Goal: Complete application form: Complete application form

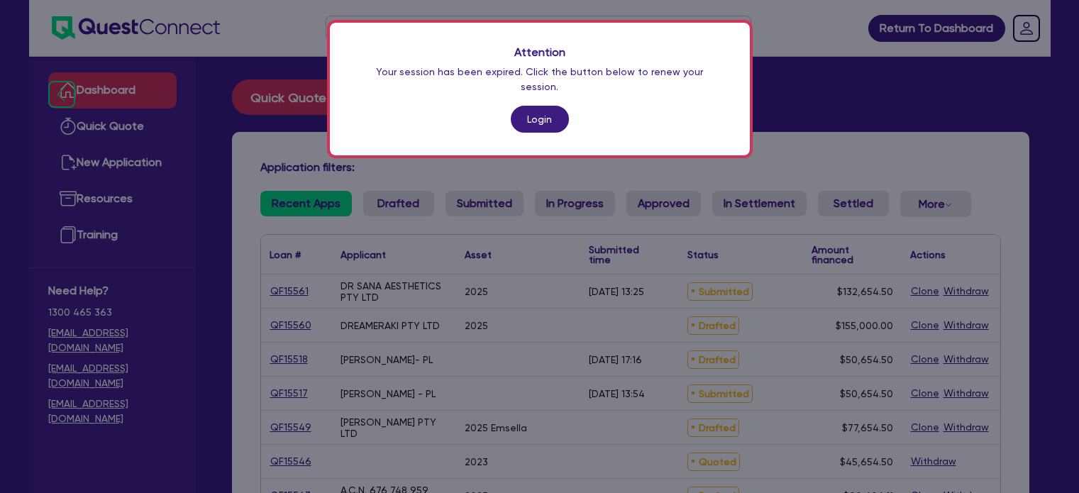
click at [524, 106] on link "Login" at bounding box center [540, 119] width 58 height 27
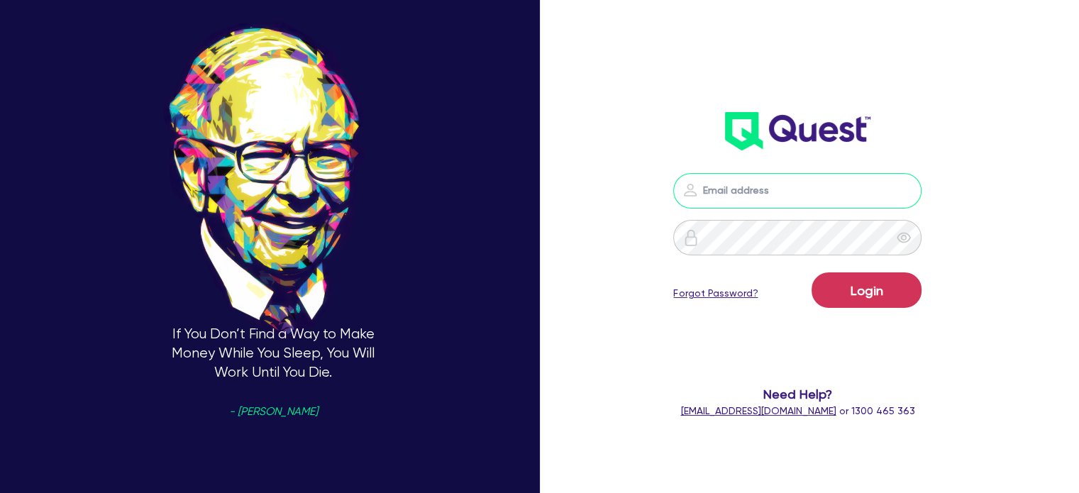
click at [732, 192] on input "email" at bounding box center [797, 190] width 248 height 35
type input "[EMAIL_ADDRESS][PERSON_NAME][DOMAIN_NAME]"
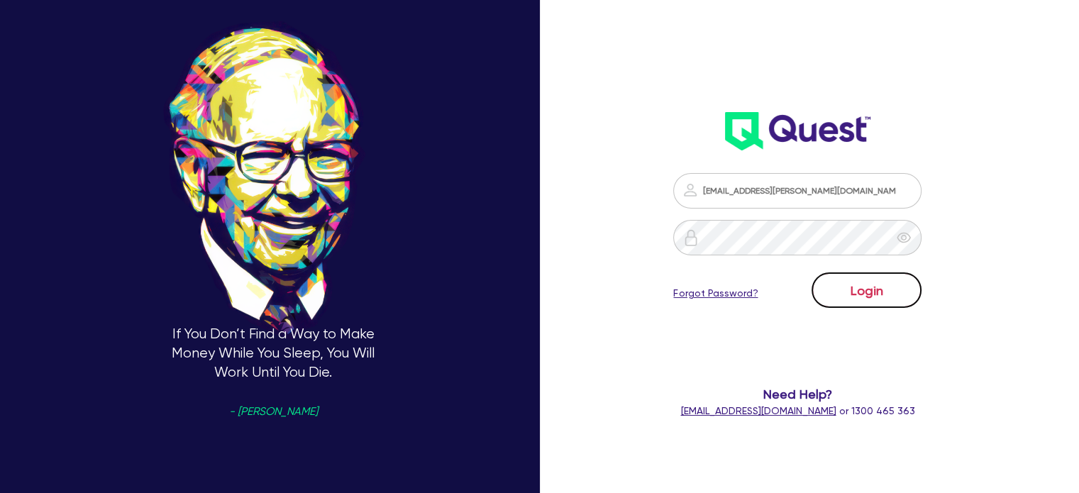
click at [867, 291] on button "Login" at bounding box center [866, 289] width 110 height 35
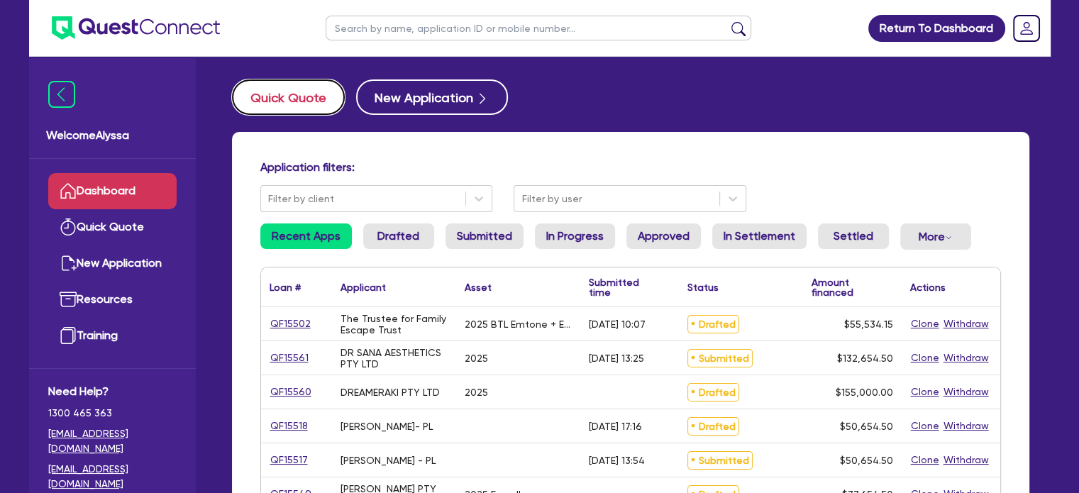
click at [309, 107] on button "Quick Quote" at bounding box center [288, 96] width 113 height 35
select select "Other"
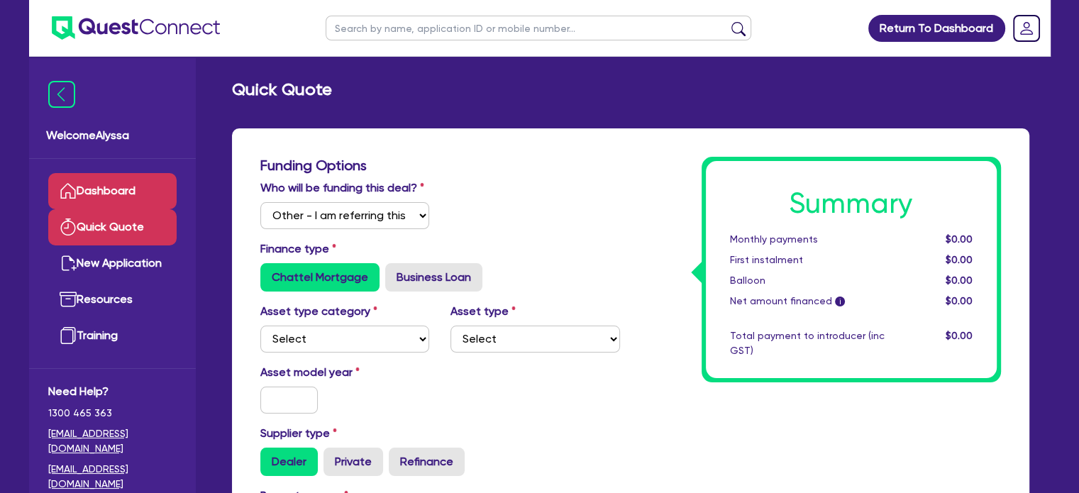
click at [106, 178] on link "Dashboard" at bounding box center [112, 191] width 128 height 36
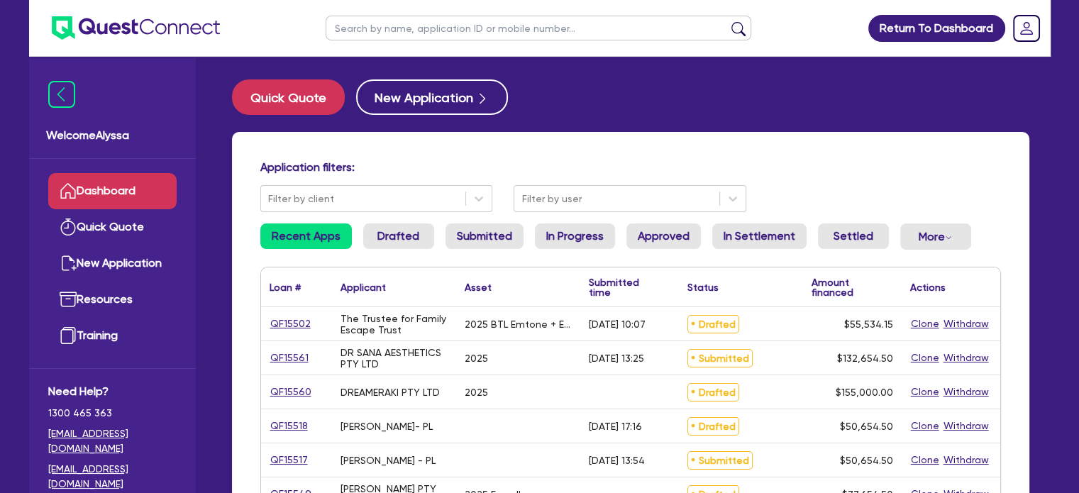
click at [392, 27] on input "text" at bounding box center [539, 28] width 426 height 25
type input "jb"
click at [727, 21] on button "submit" at bounding box center [738, 31] width 23 height 20
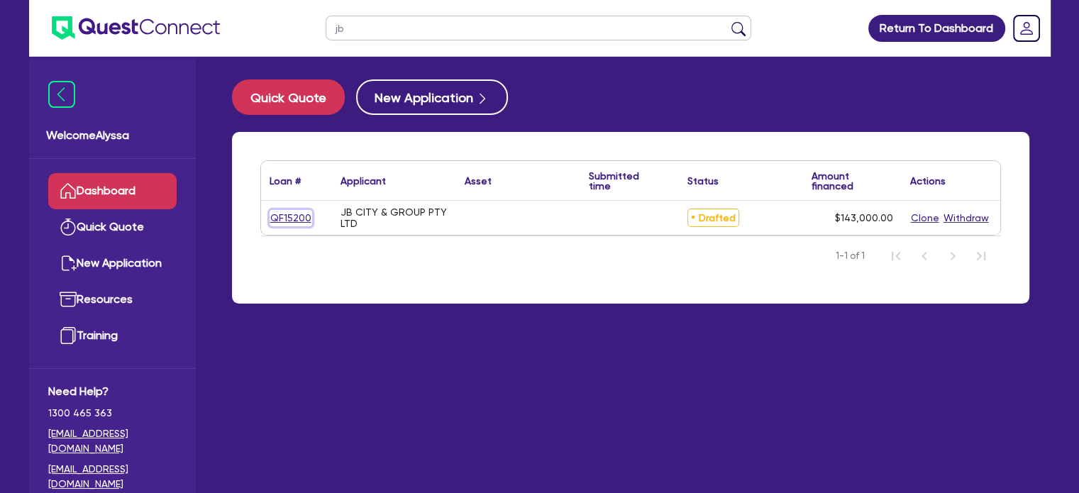
click at [285, 219] on link "QF15200" at bounding box center [291, 218] width 43 height 16
select select "Other"
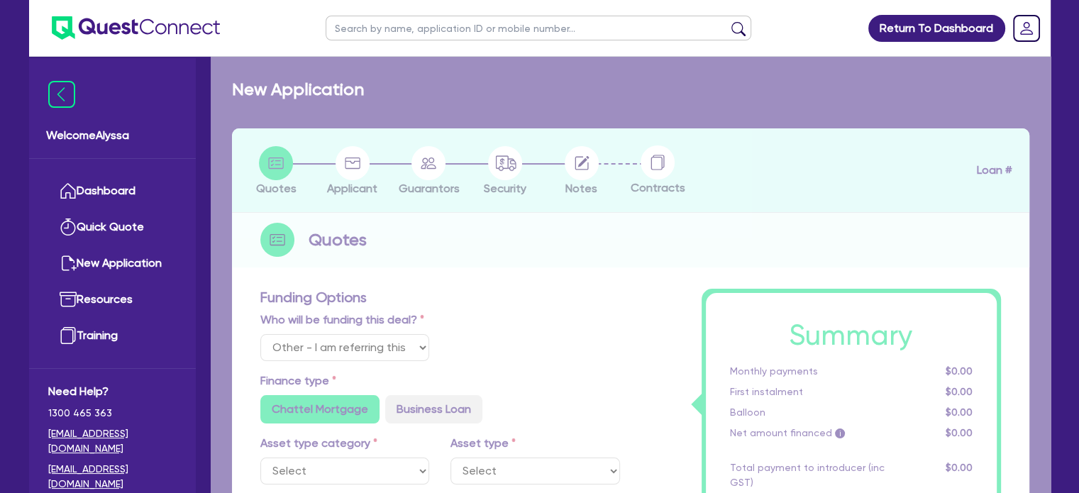
select select
radio input "false"
radio input "true"
type input "143,000"
radio input "false"
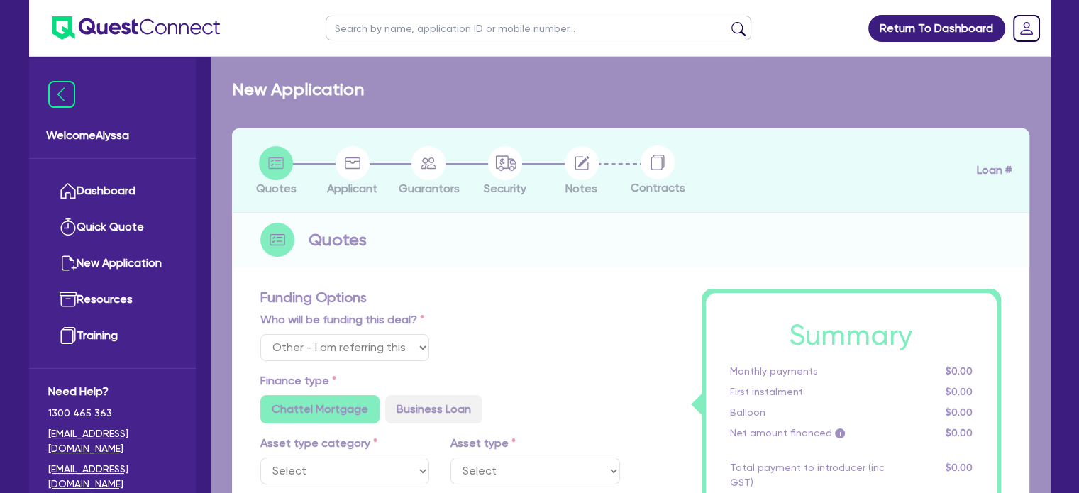
radio input "true"
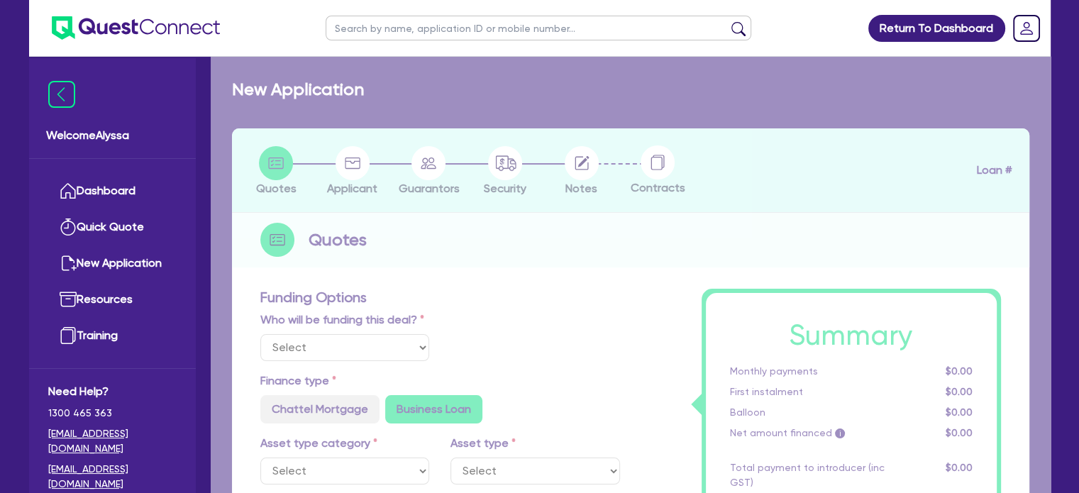
type input "30"
radio input "false"
radio input "true"
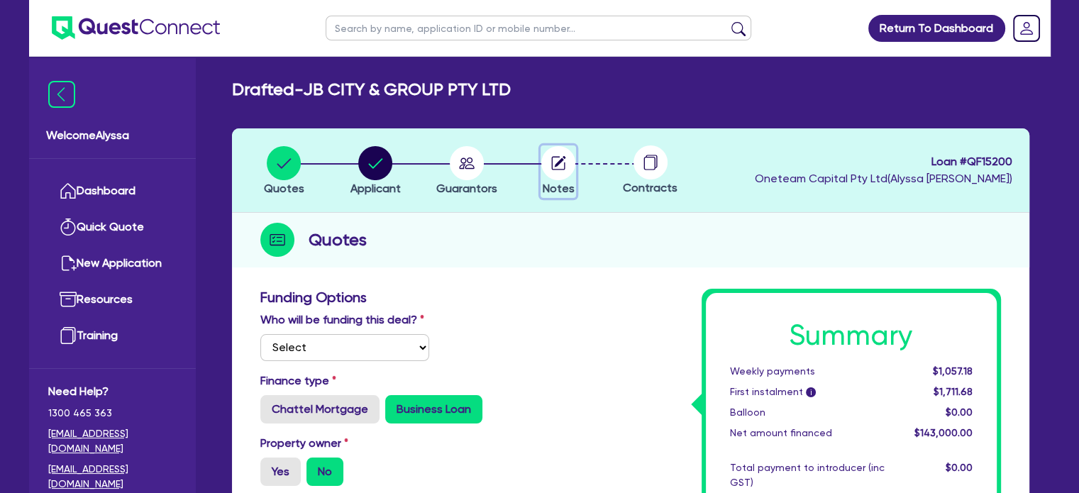
click at [551, 167] on circle "button" at bounding box center [558, 163] width 34 height 34
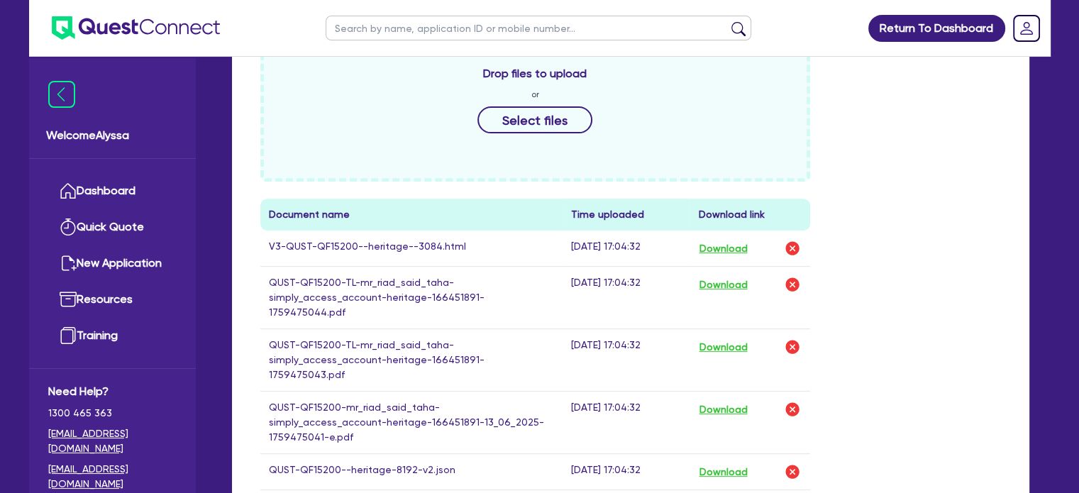
scroll to position [606, 0]
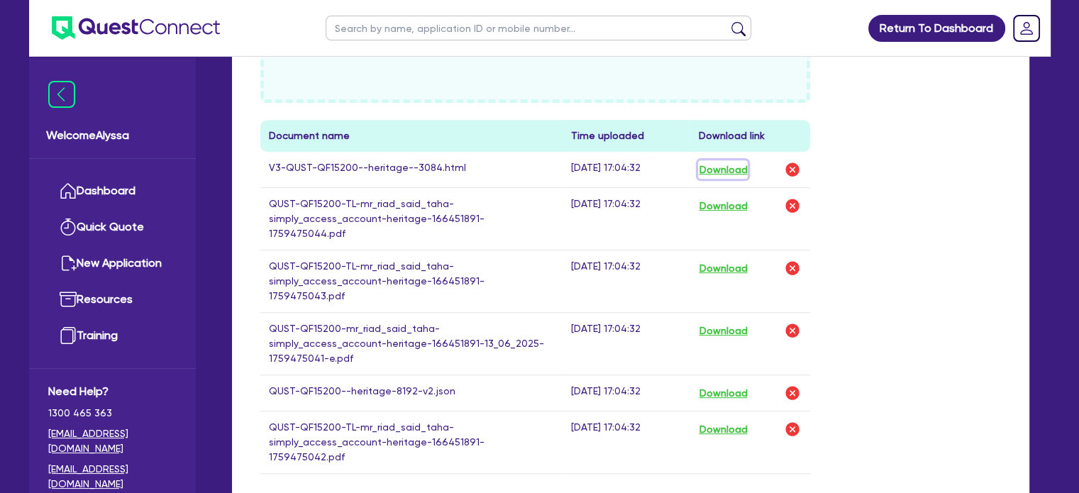
click at [721, 169] on button "Download" at bounding box center [723, 169] width 50 height 18
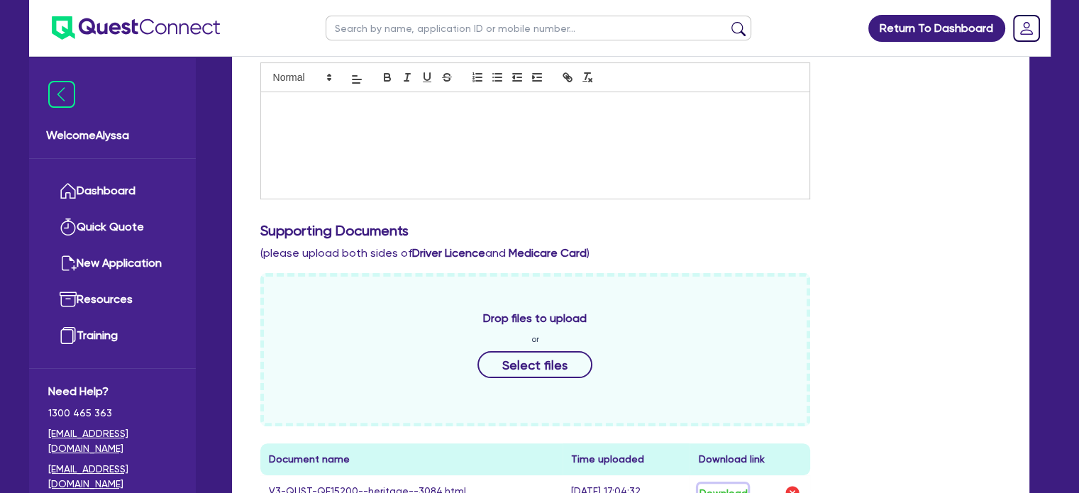
scroll to position [108, 0]
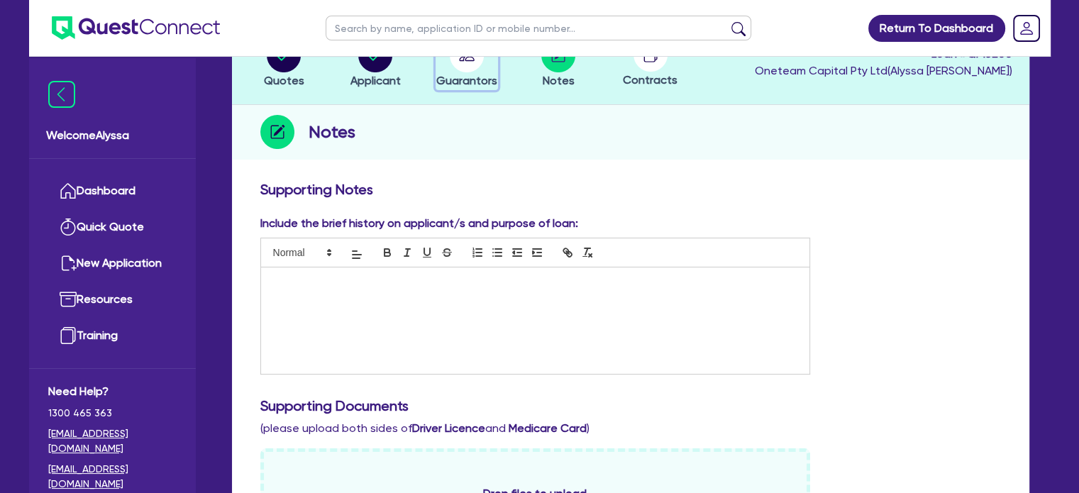
click at [465, 64] on circle "button" at bounding box center [467, 55] width 34 height 34
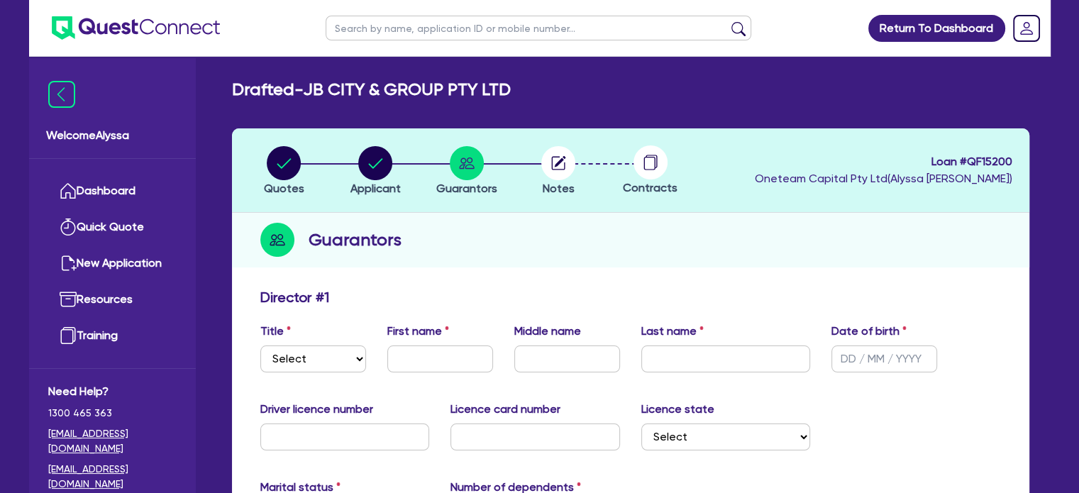
click at [568, 209] on header "Quotes Applicant [GEOGRAPHIC_DATA] Notes Contracts Loan # QF15200 Oneteam Capit…" at bounding box center [630, 170] width 797 height 84
click at [383, 157] on circle "button" at bounding box center [375, 163] width 34 height 34
select select "COMPANY"
select select "HEALTH_BEAUTY"
select select "HAIR_BEAUTY_SALONS"
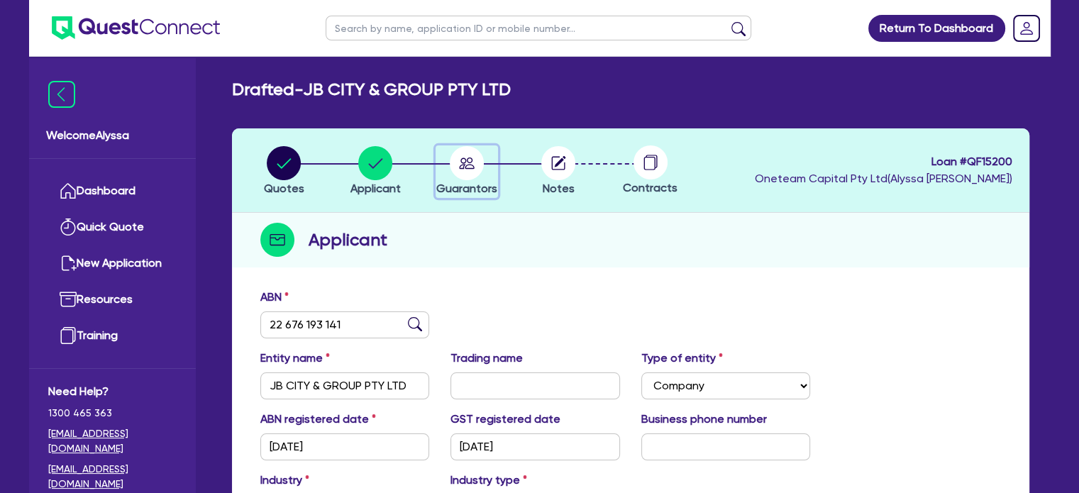
click at [461, 161] on icon "button" at bounding box center [467, 162] width 16 height 11
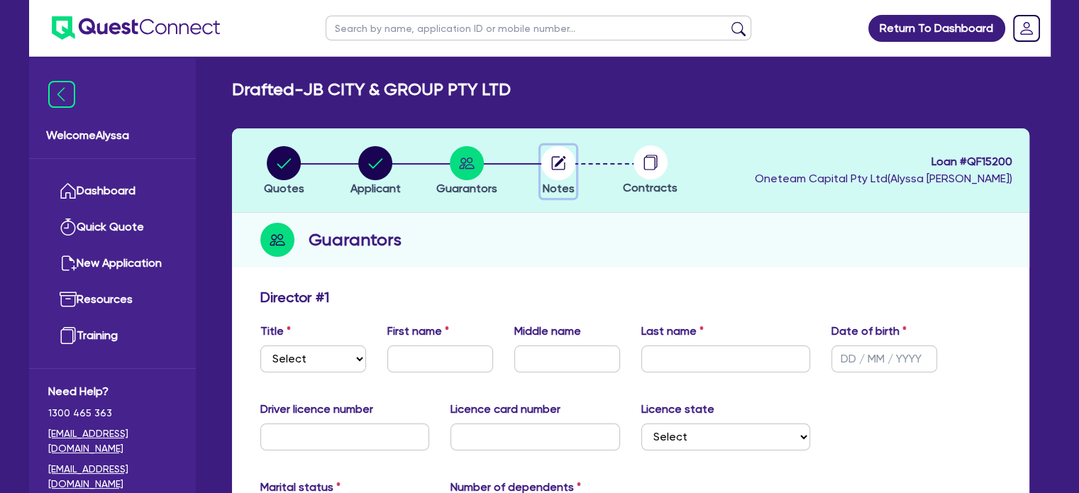
click at [550, 164] on circle "button" at bounding box center [558, 163] width 34 height 34
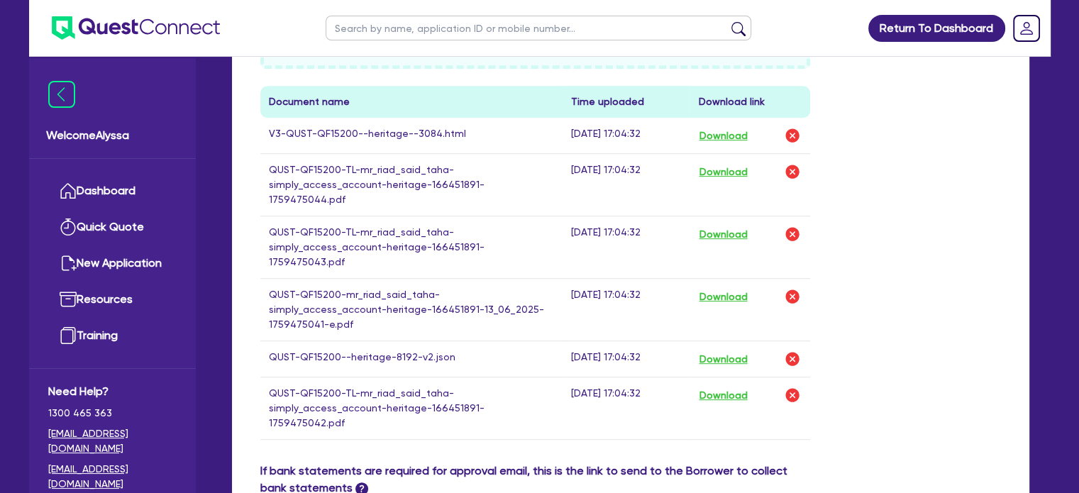
scroll to position [644, 0]
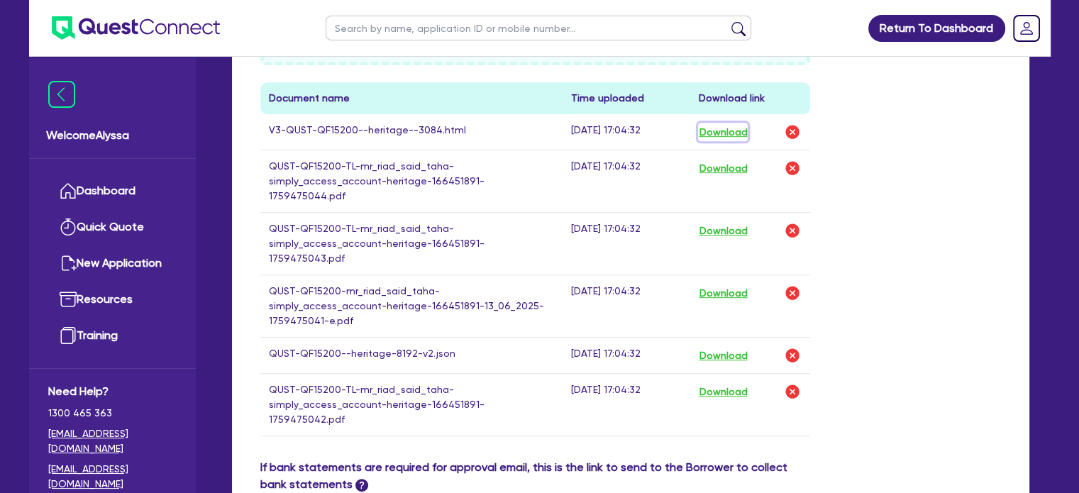
click at [726, 132] on button "Download" at bounding box center [723, 132] width 50 height 18
click at [382, 23] on input "text" at bounding box center [539, 28] width 426 height 25
type input "[PERSON_NAME]"
click button "submit" at bounding box center [738, 31] width 23 height 20
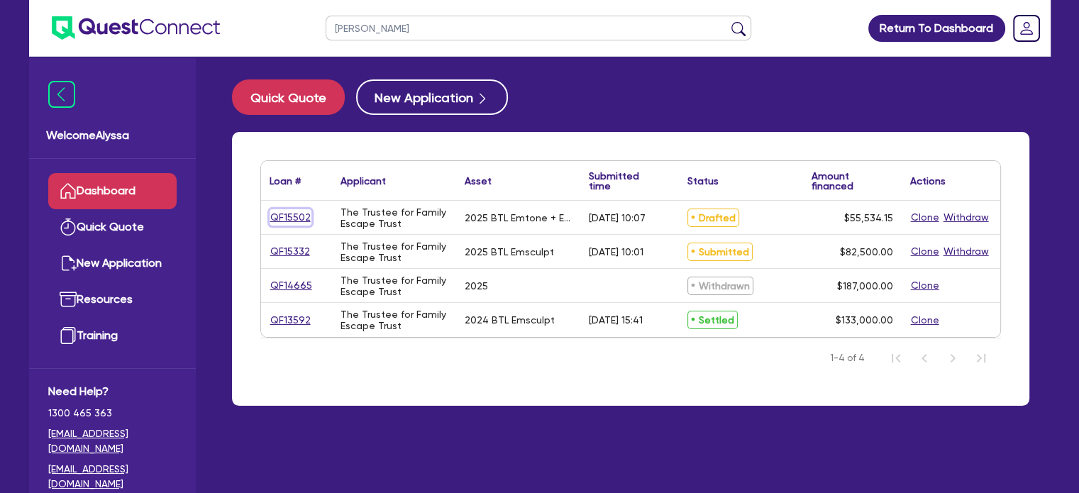
click at [287, 215] on link "QF15502" at bounding box center [291, 217] width 42 height 16
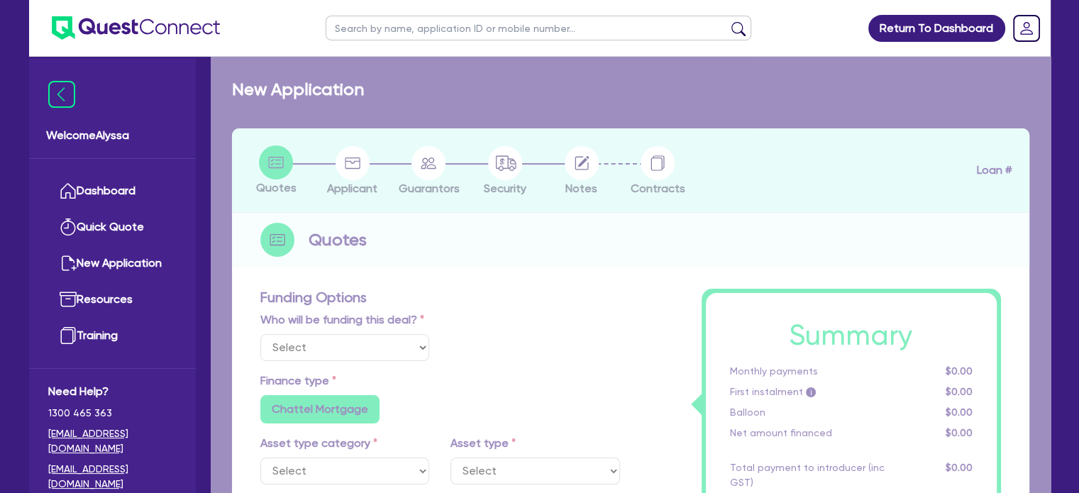
select select "Other"
select select "TERTIARY_ASSETS"
type input "2025"
type input "68,599.56"
type input "13,719.91"
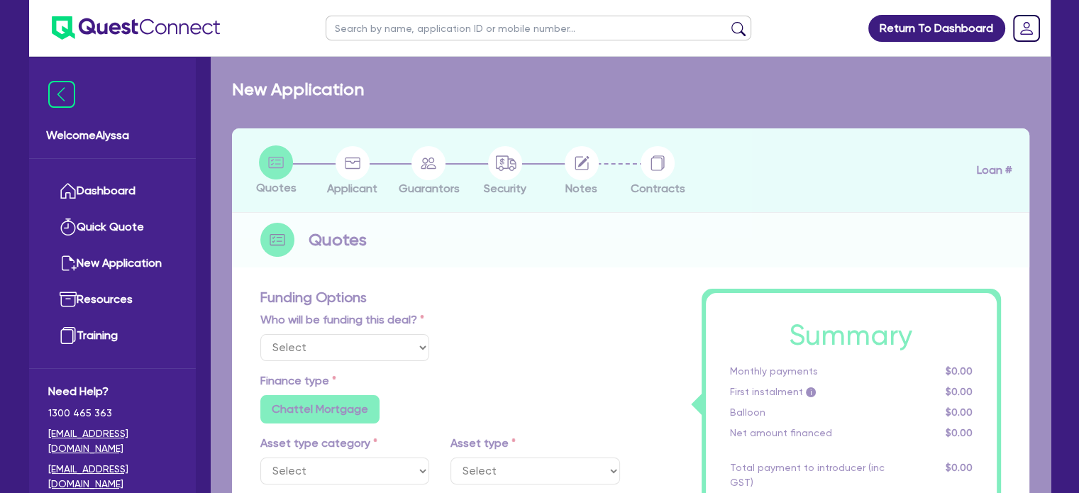
type input "4"
type input "2,221.37"
type input "7.49"
type input "900"
radio input "true"
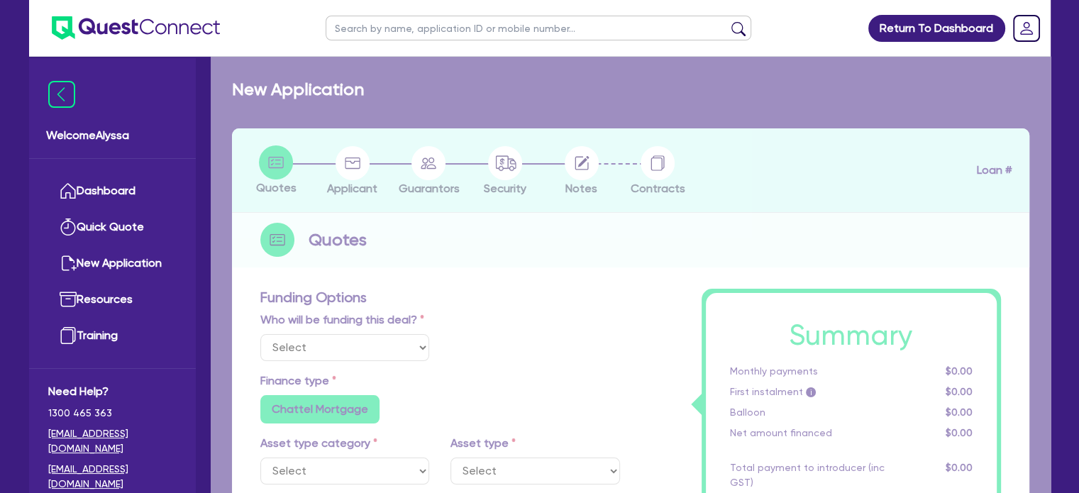
radio input "false"
select select "BEAUTY_EQUIPMENT"
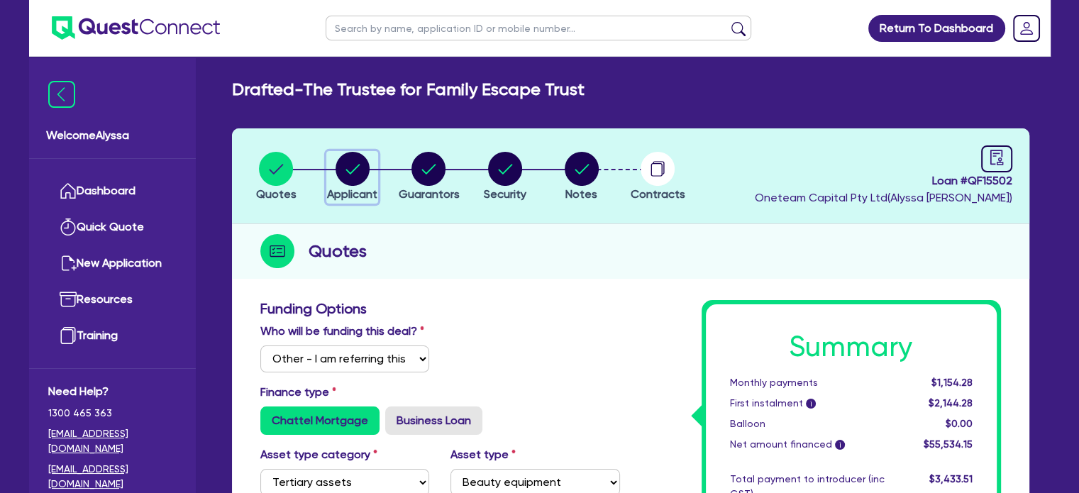
click at [349, 169] on circle "button" at bounding box center [352, 169] width 34 height 34
select select "TRUST"
select select "COMPANY"
select select "HEALTH_BEAUTY"
select select "HAIR_BEAUTY_SALONS"
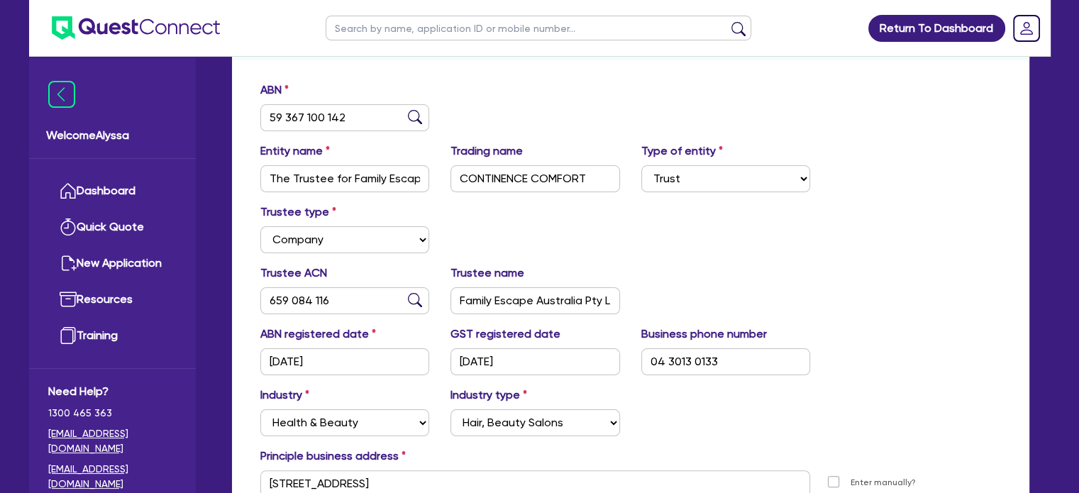
scroll to position [380, 0]
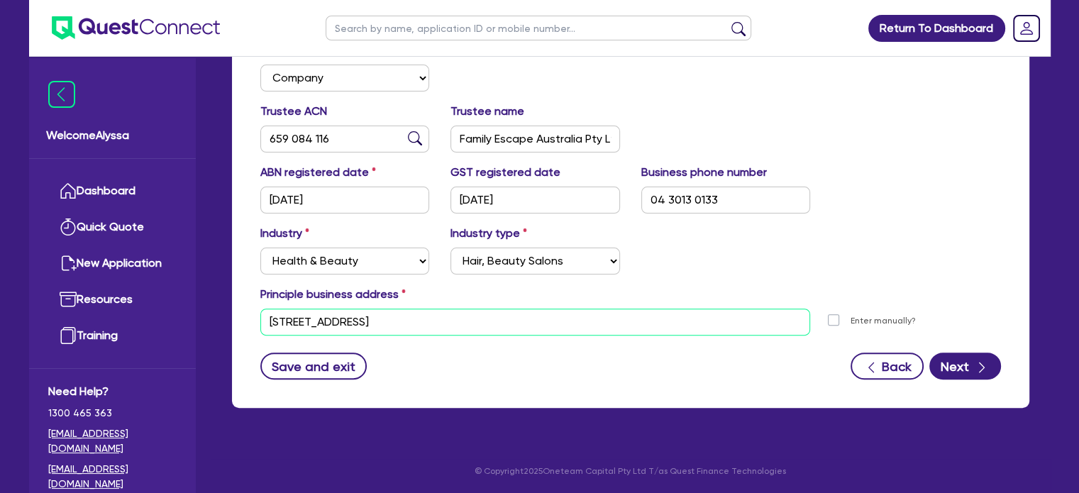
drag, startPoint x: 456, startPoint y: 319, endPoint x: 237, endPoint y: 309, distance: 219.4
click at [237, 309] on div "ABN 59 367 100 142 Entity name The Trustee for Family Escape Trust Trading name…" at bounding box center [630, 160] width 797 height 495
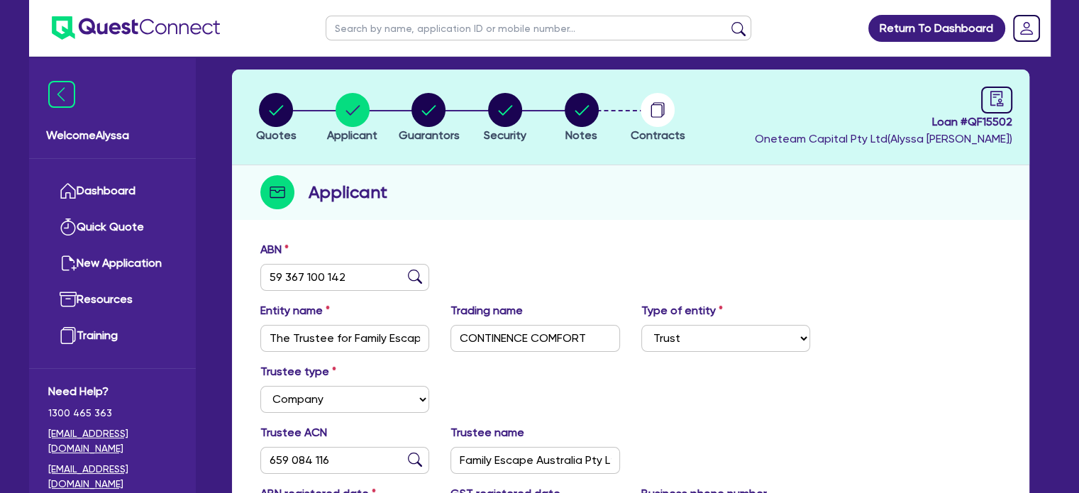
scroll to position [0, 0]
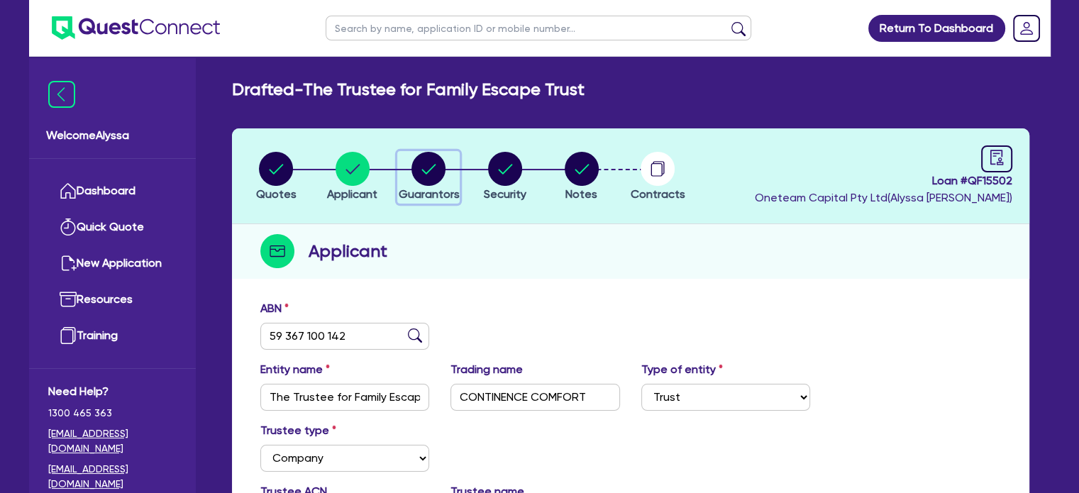
click at [424, 170] on circle "button" at bounding box center [428, 169] width 34 height 34
select select "MRS"
select select "QLD"
select select "MARRIED"
select select "QLD"
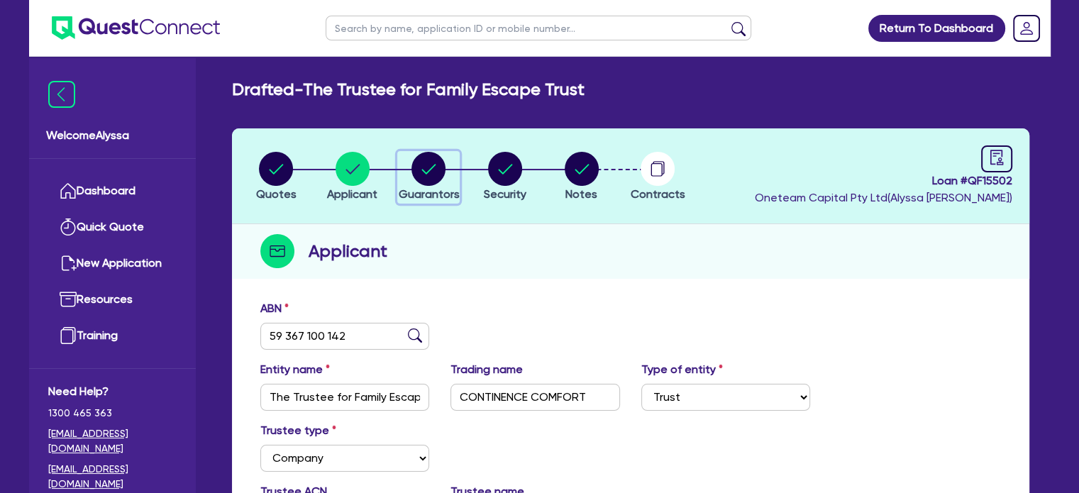
select select "VEHICLE"
select select "CASH"
select select "OTHER"
select select "HOUSEHOLD_PERSONAL"
select select "VEHICLE_LOAN"
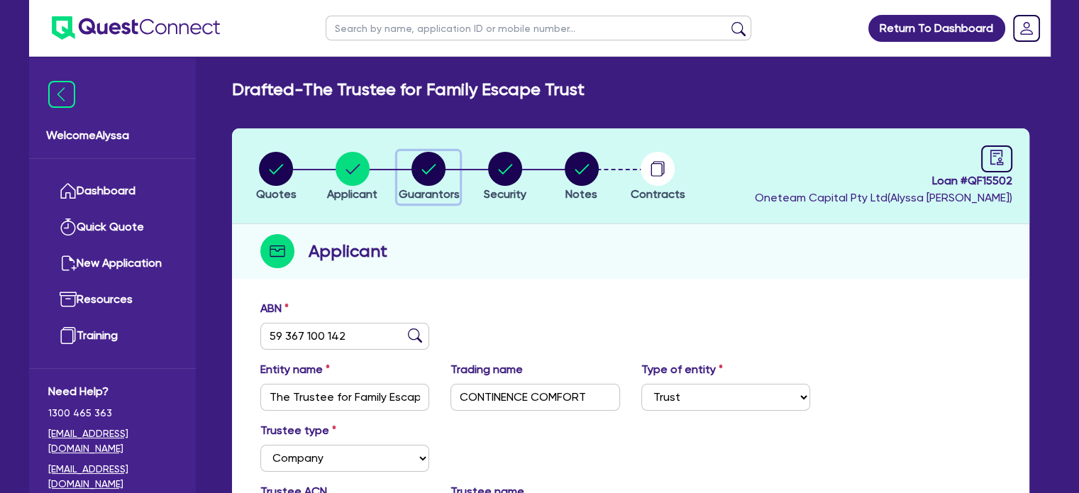
select select "CREDIT_CARD"
select select "MR"
select select "QLD"
select select "MARRIED"
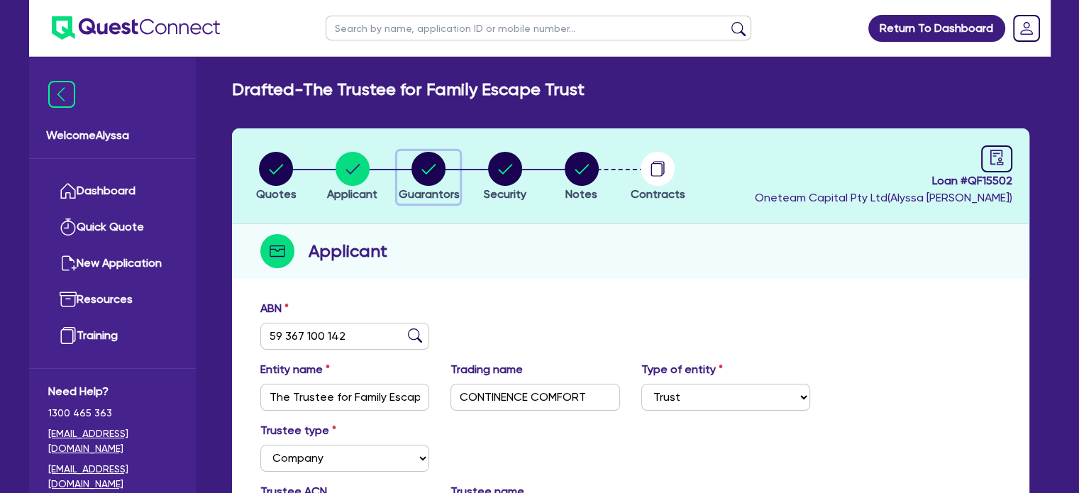
select select "QLD"
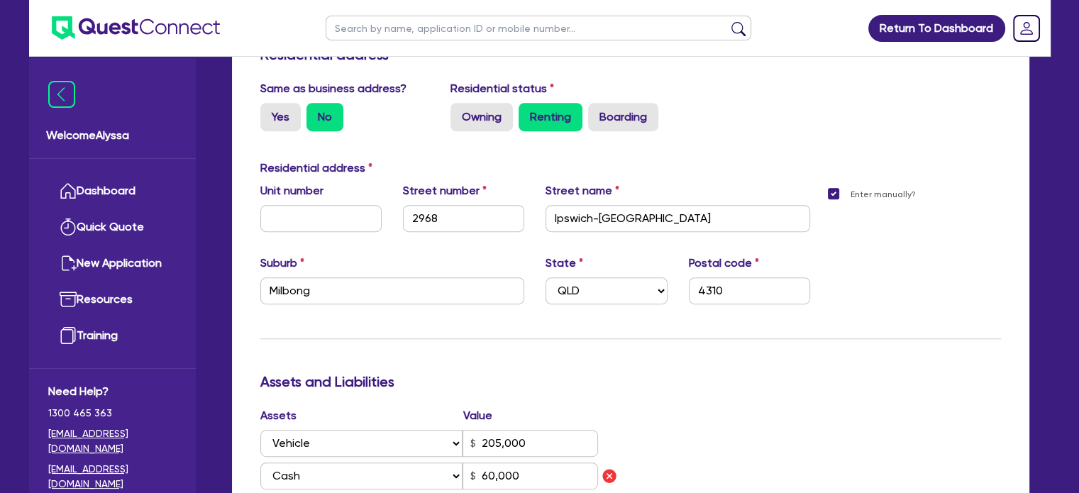
scroll to position [636, 0]
click at [388, 28] on input "text" at bounding box center [539, 28] width 426 height 25
type input "[PERSON_NAME]"
click button "submit" at bounding box center [738, 31] width 23 height 20
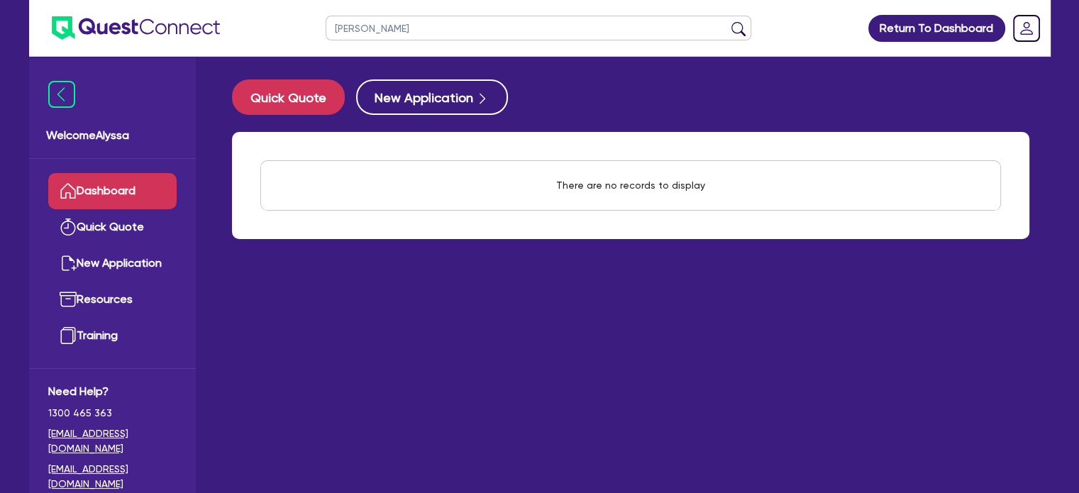
drag, startPoint x: 388, startPoint y: 28, endPoint x: 272, endPoint y: 26, distance: 115.6
click at [272, 26] on header "[PERSON_NAME] Return To Dashboard Edit Profile Logout" at bounding box center [539, 28] width 1021 height 57
type input "nakeyong"
click at [727, 21] on button "submit" at bounding box center [738, 31] width 23 height 20
drag, startPoint x: 389, startPoint y: 32, endPoint x: 238, endPoint y: 12, distance: 152.4
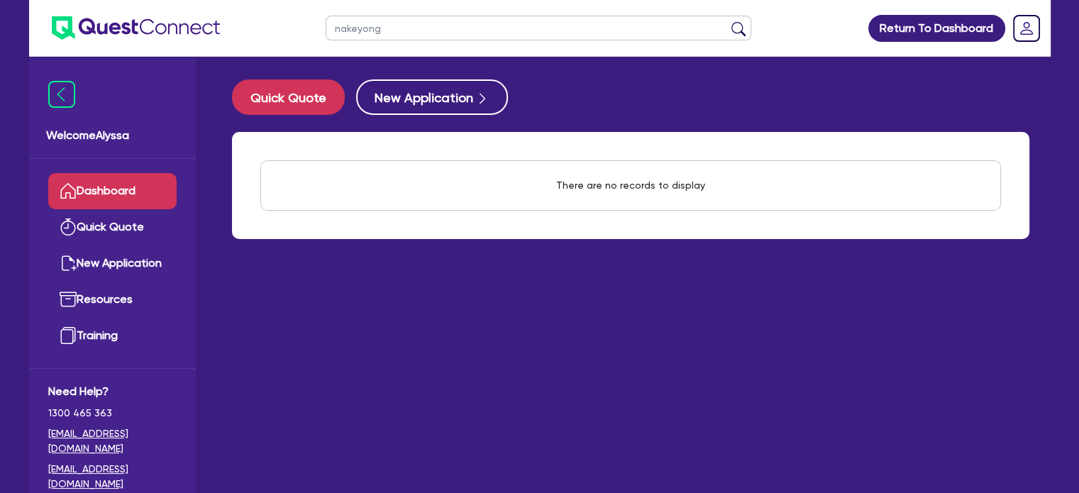
click at [238, 12] on header "nakeyong Return To Dashboard Edit Profile Logout" at bounding box center [539, 28] width 1021 height 57
type input "nakyeong"
click at [727, 21] on button "submit" at bounding box center [738, 31] width 23 height 20
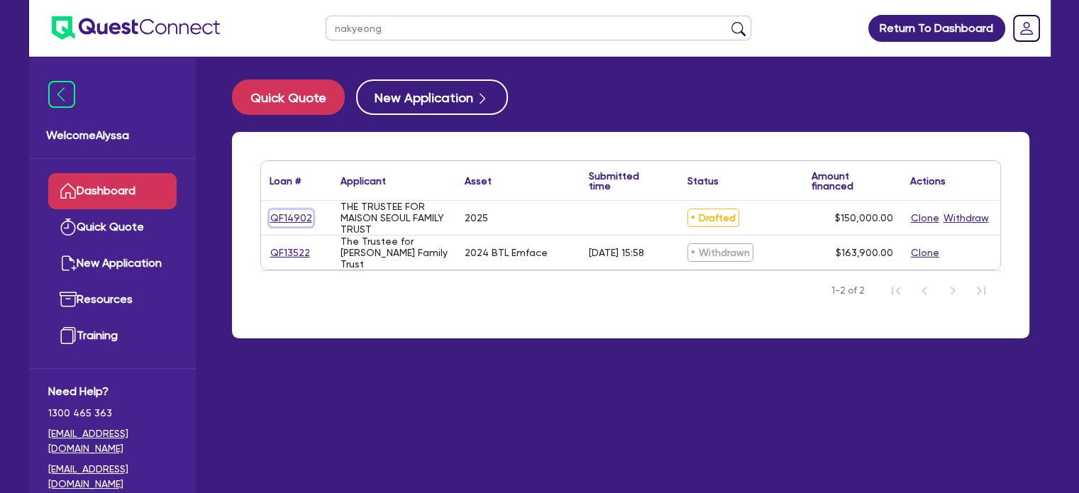
click at [292, 218] on link "QF14902" at bounding box center [291, 218] width 43 height 16
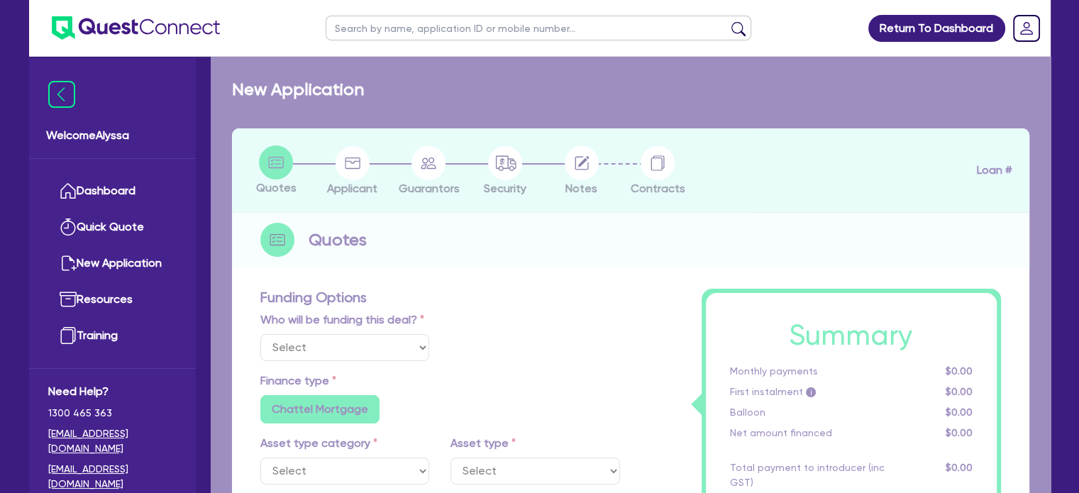
select select "TERTIARY_ASSETS"
type input "2025"
type input "150,000"
type input "13"
radio input "false"
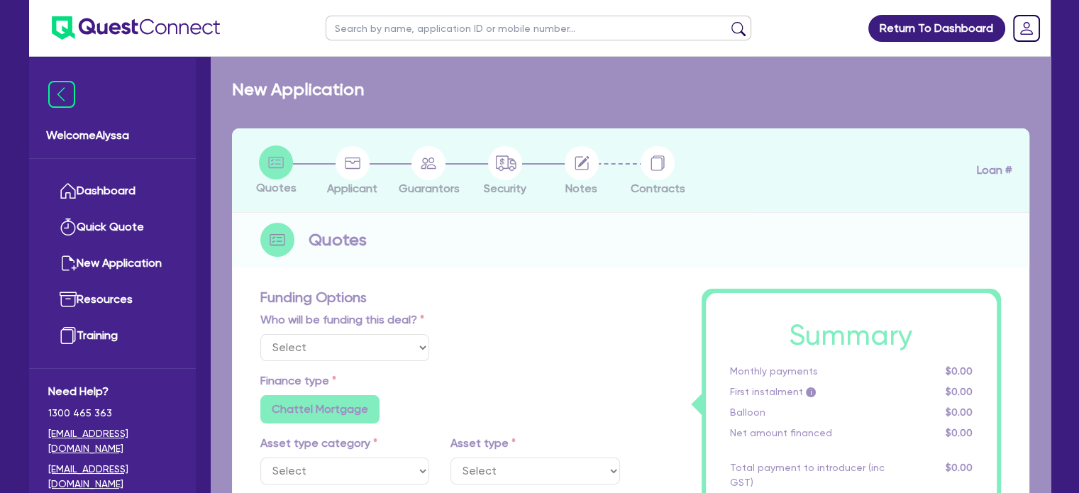
radio input "false"
select select "BEAUTY_EQUIPMENT"
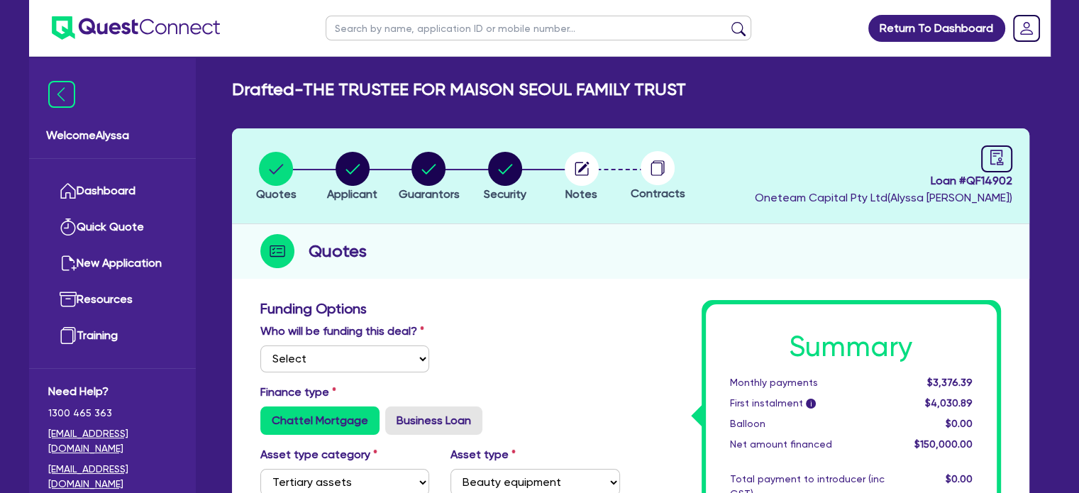
click at [384, 30] on input "text" at bounding box center [539, 28] width 426 height 25
type input "[PERSON_NAME]"
click button "submit" at bounding box center [738, 31] width 23 height 20
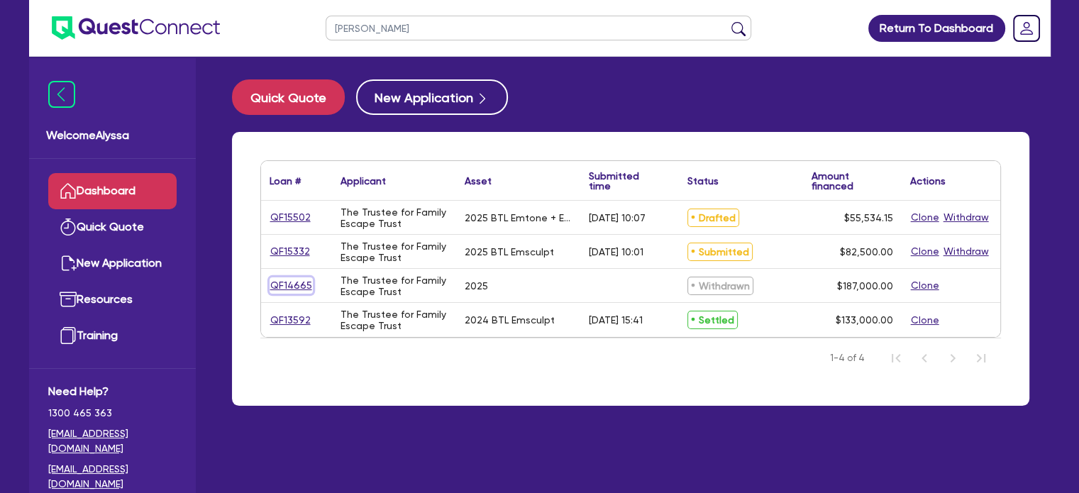
click at [297, 283] on link "QF14665" at bounding box center [291, 285] width 43 height 16
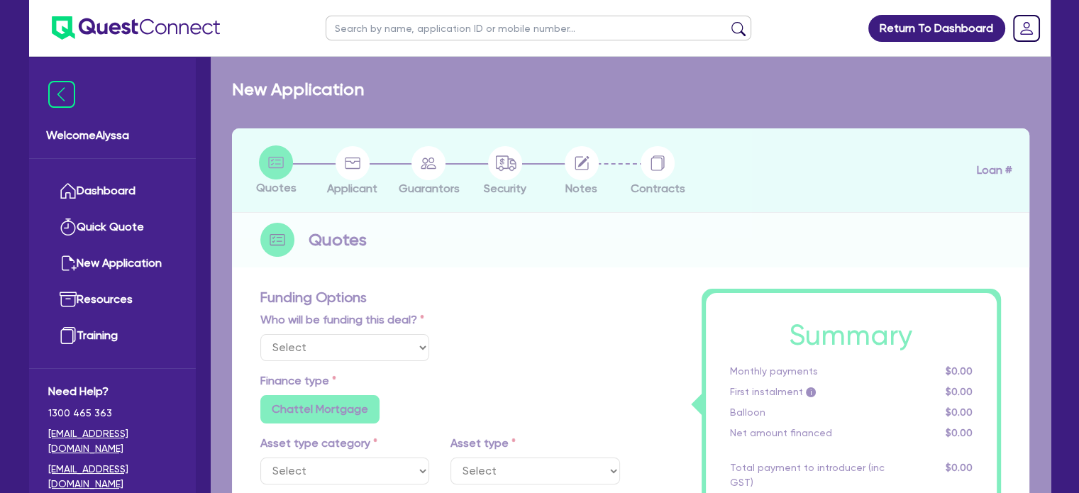
select select "TERTIARY_ASSETS"
type input "2025"
type input "187,000"
type input "17.49"
radio input "false"
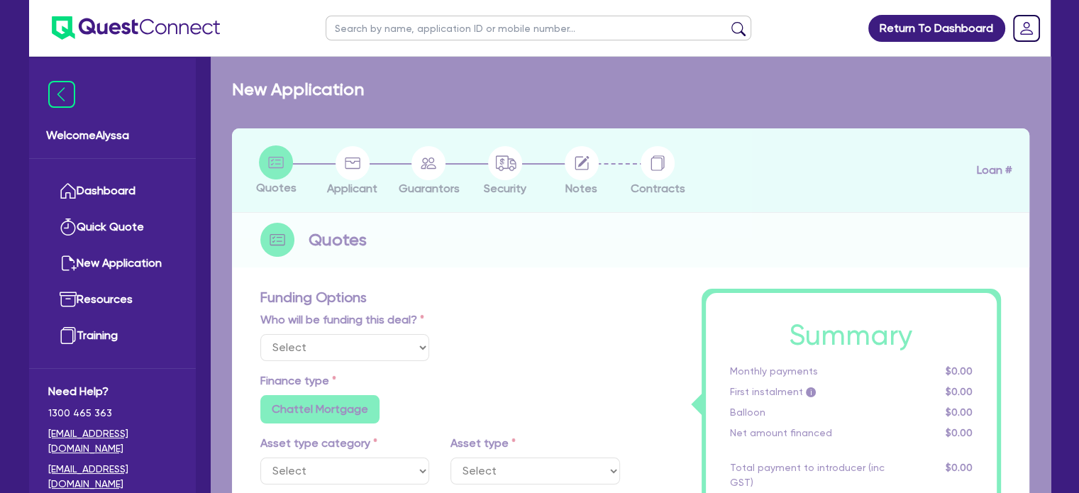
radio input "false"
select select "BEAUTY_EQUIPMENT"
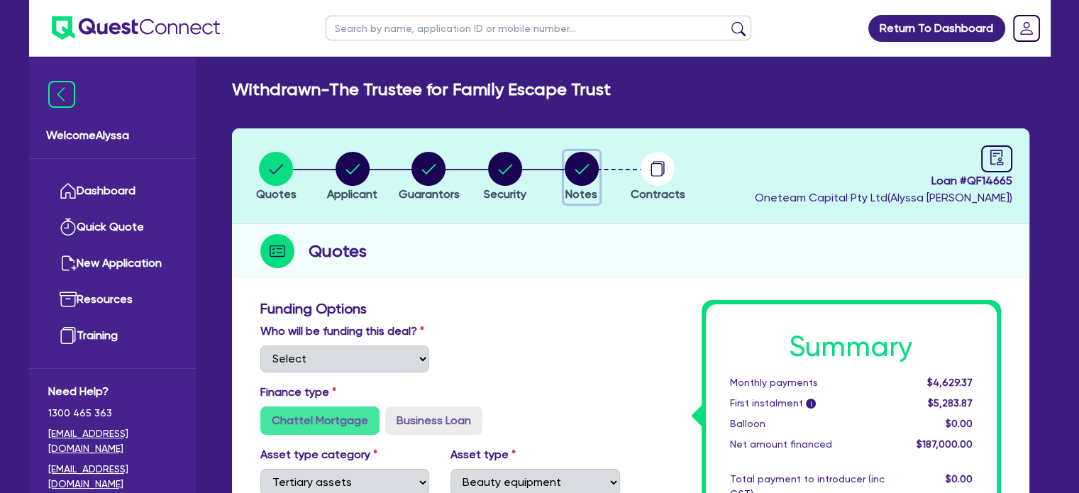
click at [586, 181] on circle "button" at bounding box center [582, 169] width 34 height 34
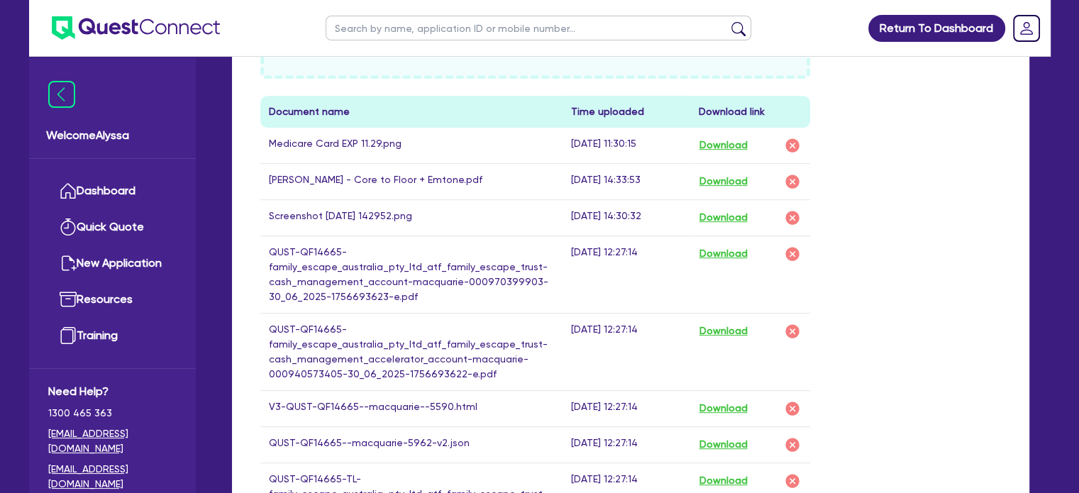
scroll to position [780, 0]
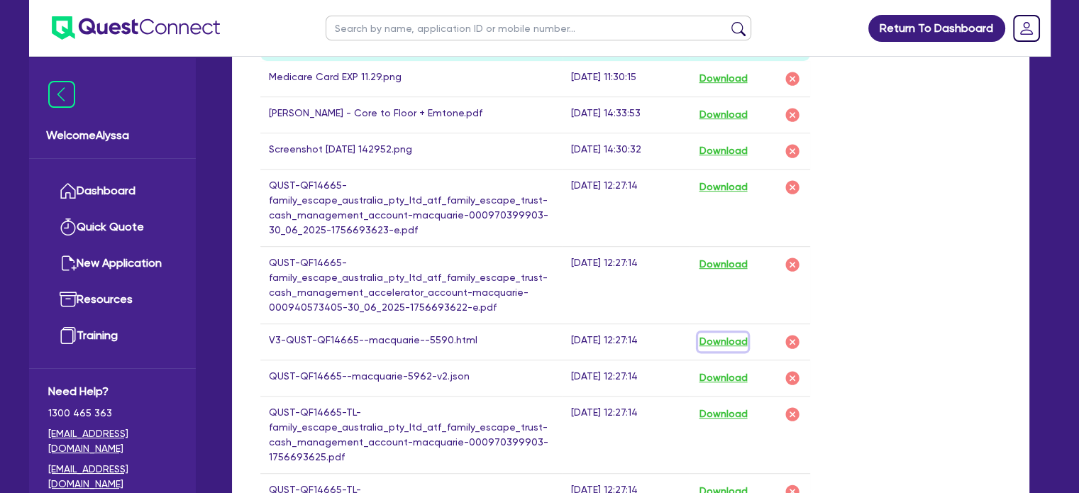
click at [738, 336] on button "Download" at bounding box center [723, 342] width 50 height 18
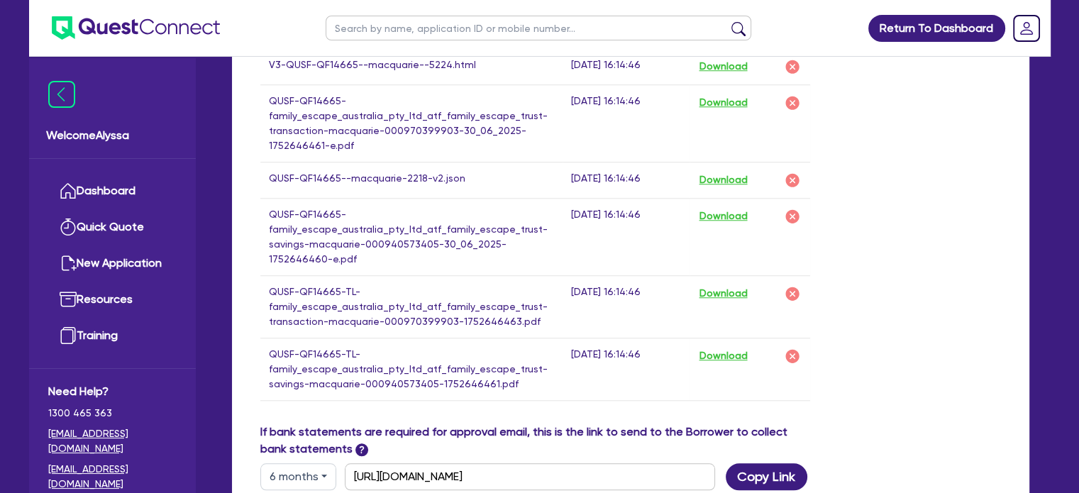
scroll to position [1268, 0]
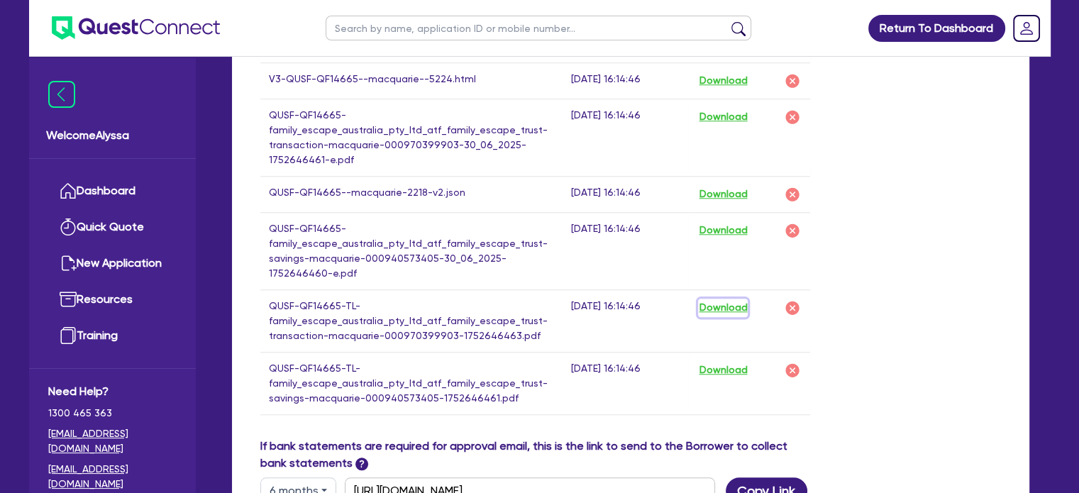
click at [736, 301] on button "Download" at bounding box center [723, 308] width 50 height 18
click at [105, 189] on link "Dashboard" at bounding box center [112, 191] width 128 height 36
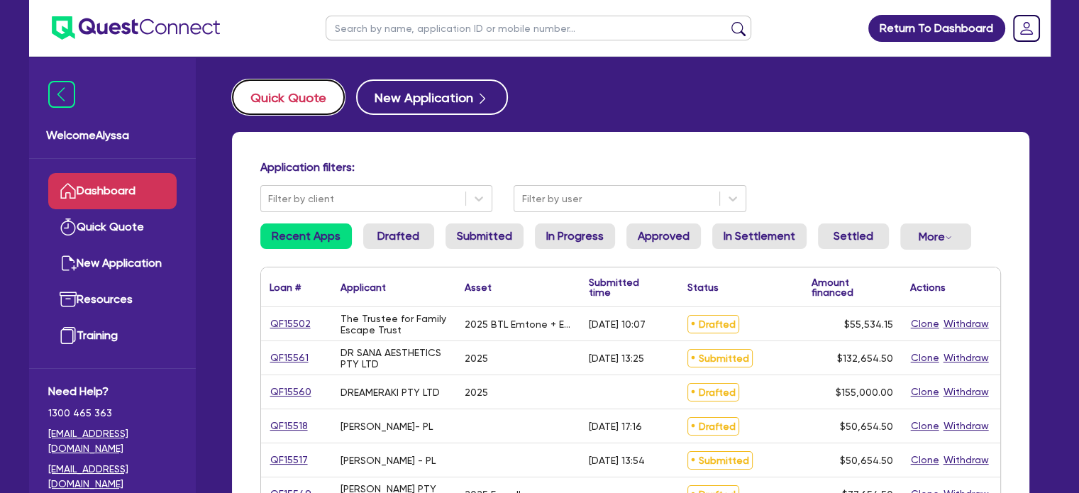
click at [284, 101] on button "Quick Quote" at bounding box center [288, 96] width 113 height 35
select select "Other"
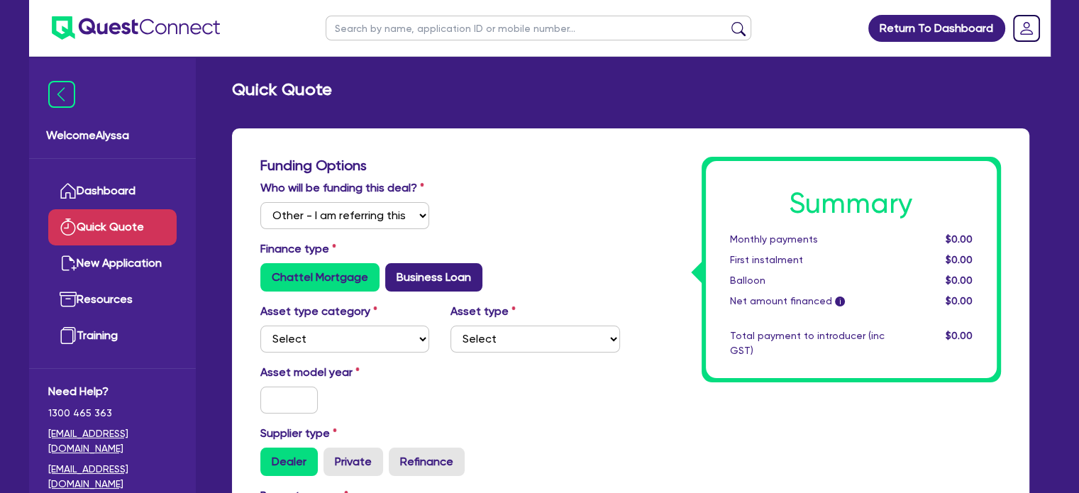
click at [411, 279] on label "Business Loan" at bounding box center [433, 277] width 97 height 28
click at [394, 272] on input "Business Loan" at bounding box center [389, 267] width 9 height 9
radio input "true"
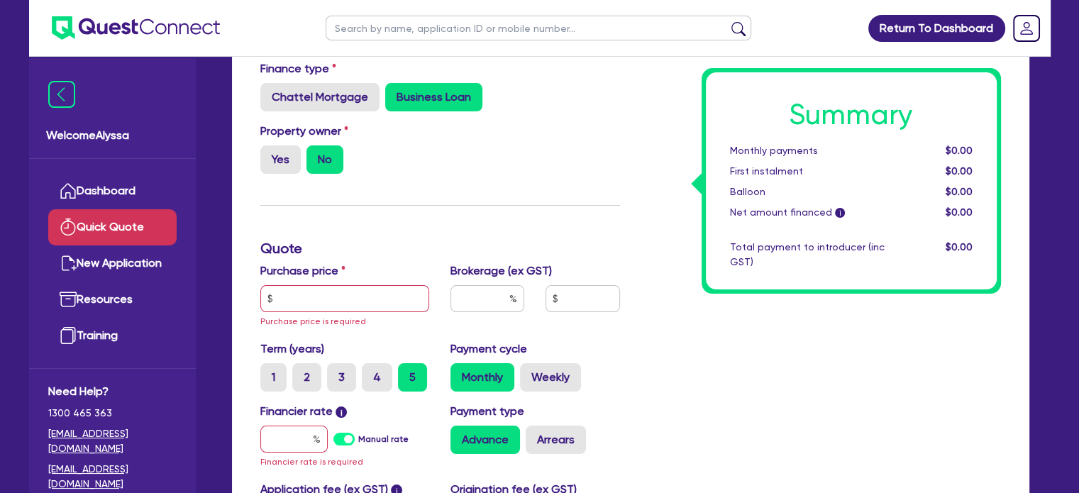
scroll to position [182, 0]
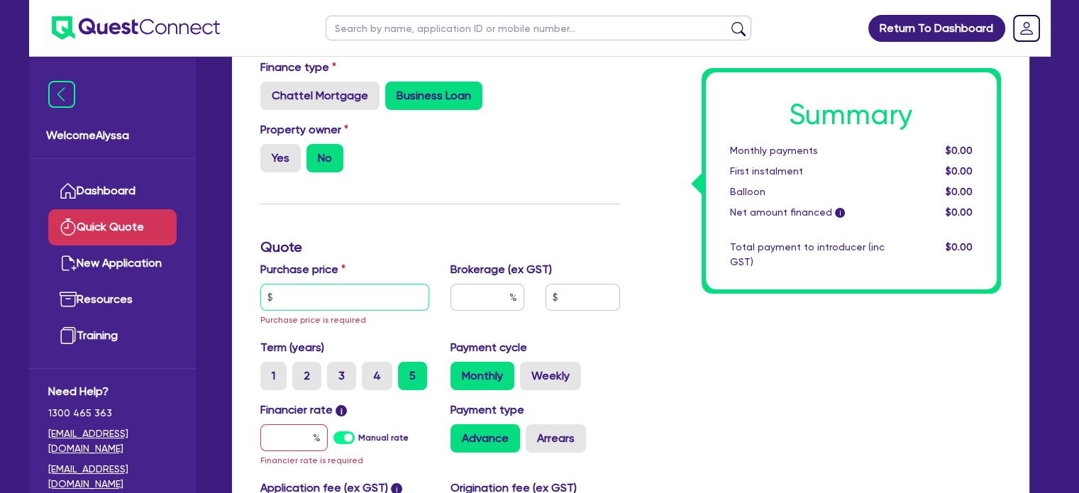
click at [326, 294] on input "text" at bounding box center [345, 297] width 170 height 27
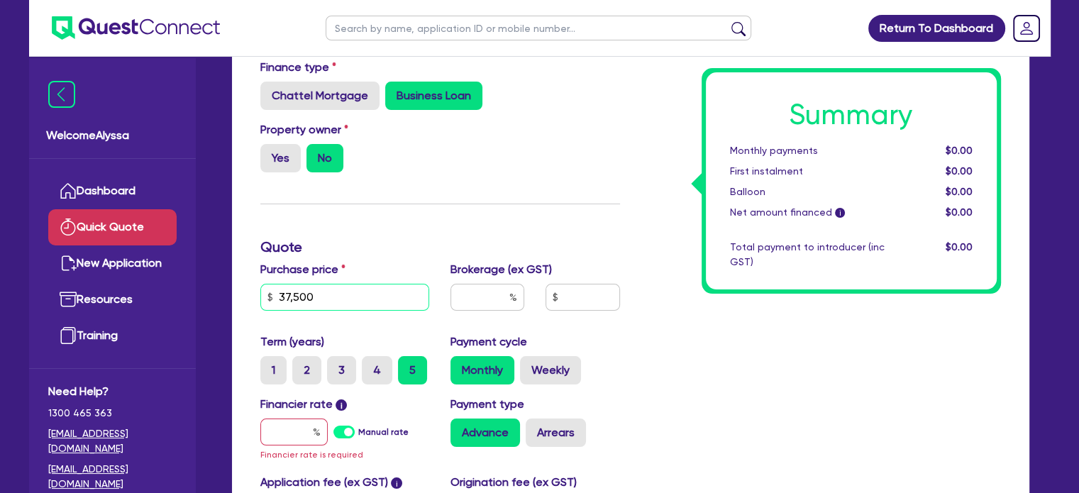
drag, startPoint x: 255, startPoint y: 294, endPoint x: 209, endPoint y: 287, distance: 46.6
click at [209, 287] on div "Welcome Alyssa Dashboard Quick Quote New Application Ref Company Ref Salesperso…" at bounding box center [539, 287] width 1021 height 938
type input "80,000"
click at [295, 423] on input "text" at bounding box center [293, 431] width 67 height 27
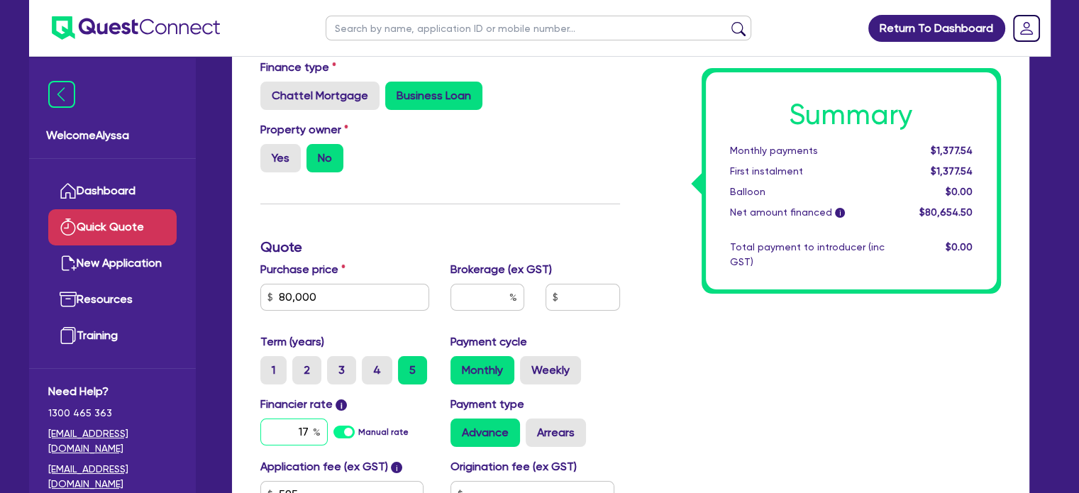
type input "17"
click at [721, 404] on div "Summary Monthly payments $1,377.54 First instalment $1,377.54 Balloon $0.00 Net…" at bounding box center [821, 278] width 381 height 606
click at [372, 362] on label "4" at bounding box center [377, 370] width 30 height 28
click at [371, 362] on input "4" at bounding box center [366, 360] width 9 height 9
radio input "true"
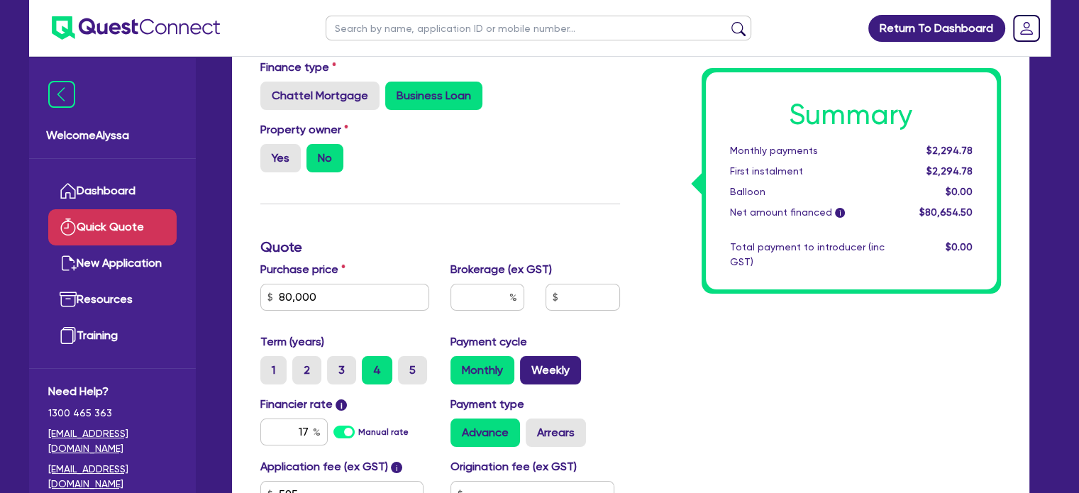
click at [543, 365] on label "Weekly" at bounding box center [550, 370] width 61 height 28
click at [529, 365] on input "Weekly" at bounding box center [524, 360] width 9 height 9
radio input "true"
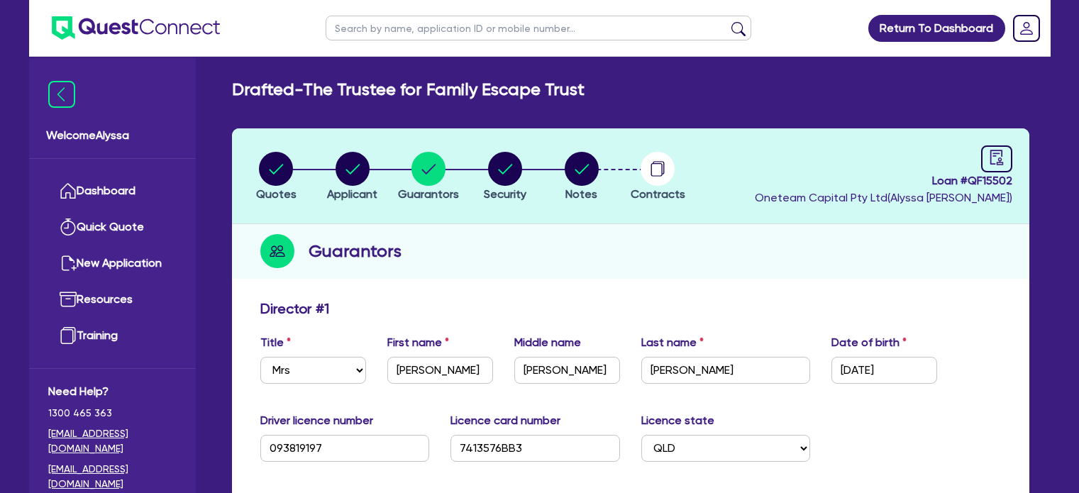
select select "MRS"
select select "QLD"
select select "MARRIED"
select select "QLD"
select select "VEHICLE"
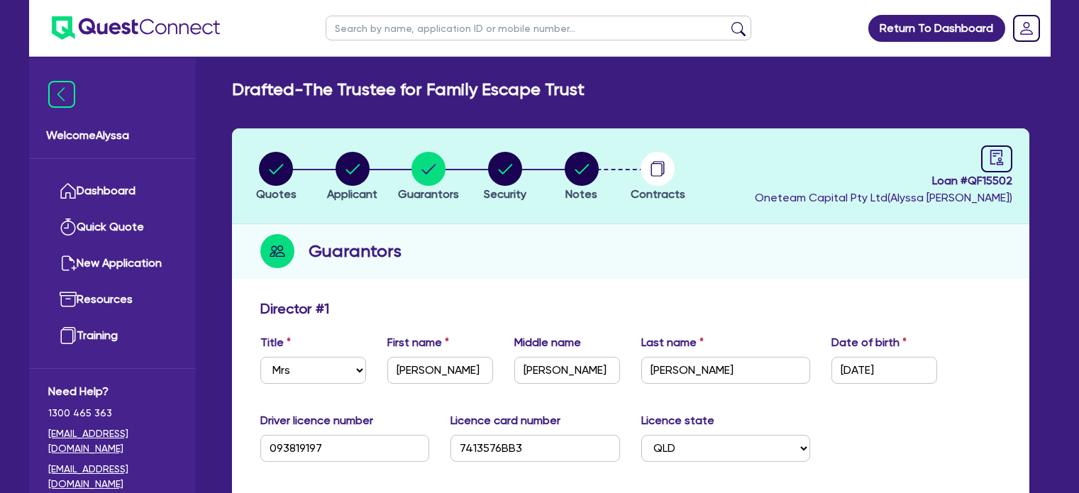
select select "CASH"
select select "OTHER"
select select "HOUSEHOLD_PERSONAL"
select select "VEHICLE_LOAN"
select select "CREDIT_CARD"
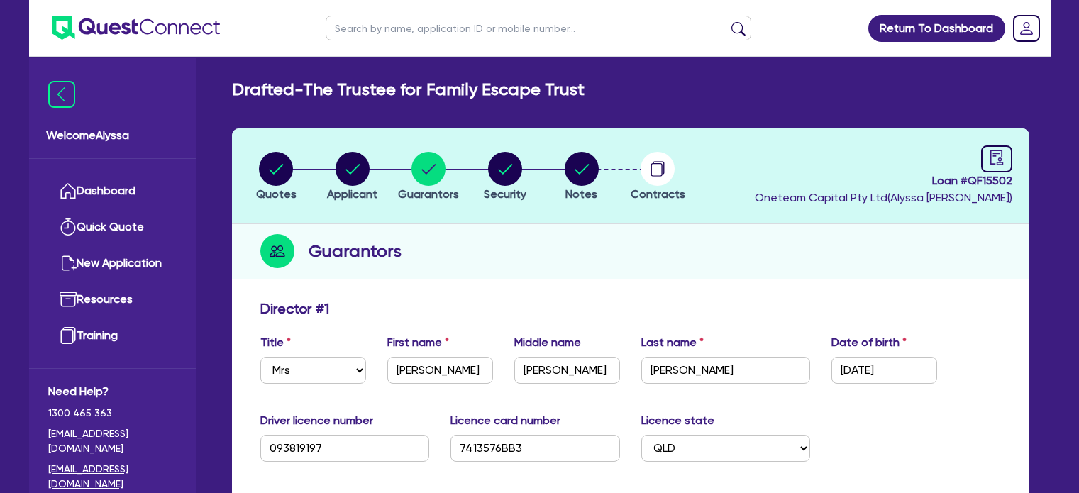
select select "CREDIT_CARD"
select select "MR"
select select "QLD"
select select "MARRIED"
select select "QLD"
